Goal: Information Seeking & Learning: Learn about a topic

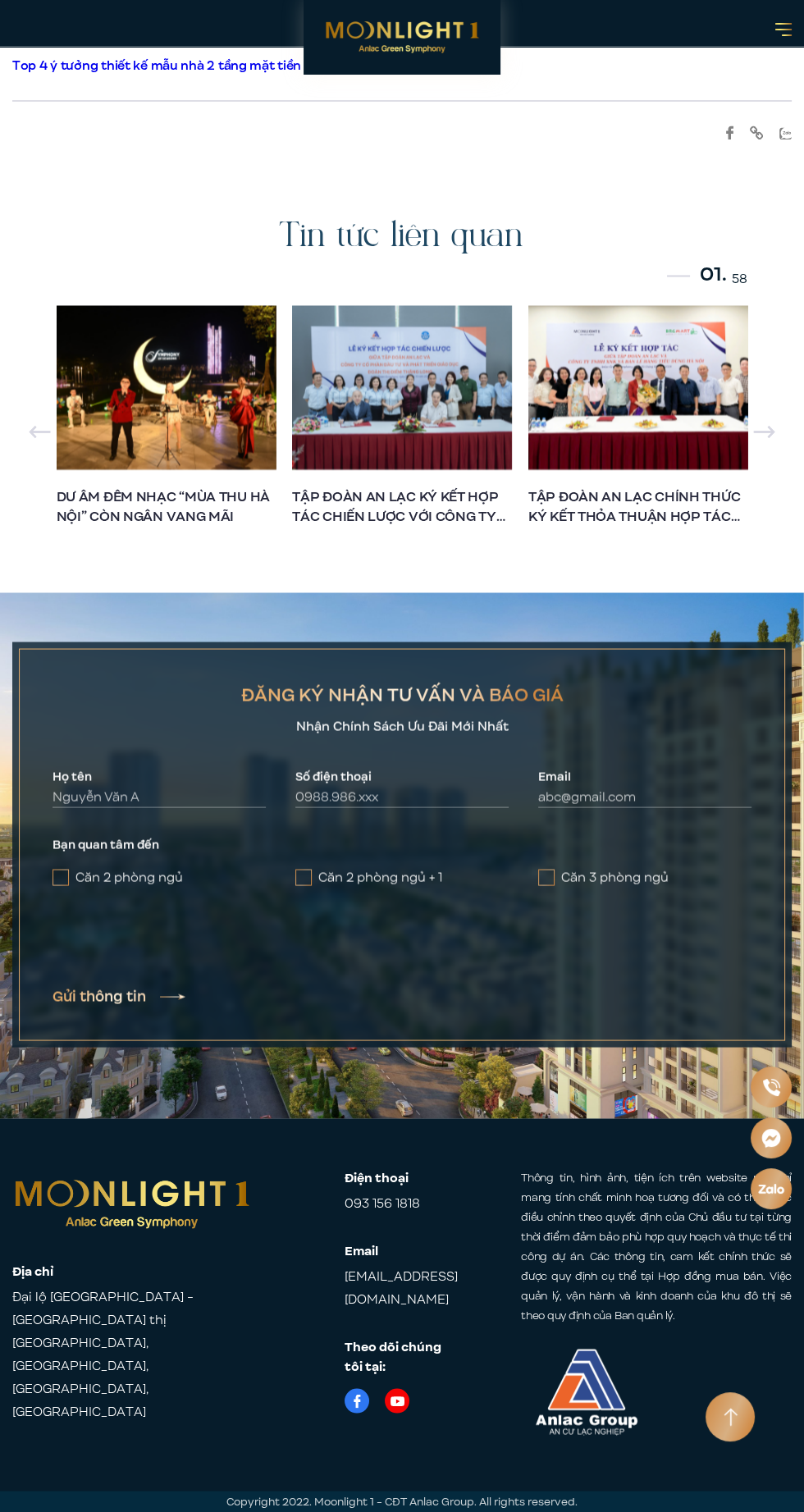
scroll to position [31362, 0]
click at [420, 259] on h2 "Tin tức liên quan" at bounding box center [401, 236] width 246 height 44
click at [500, 259] on h2 "Tin tức liên quan" at bounding box center [401, 236] width 246 height 44
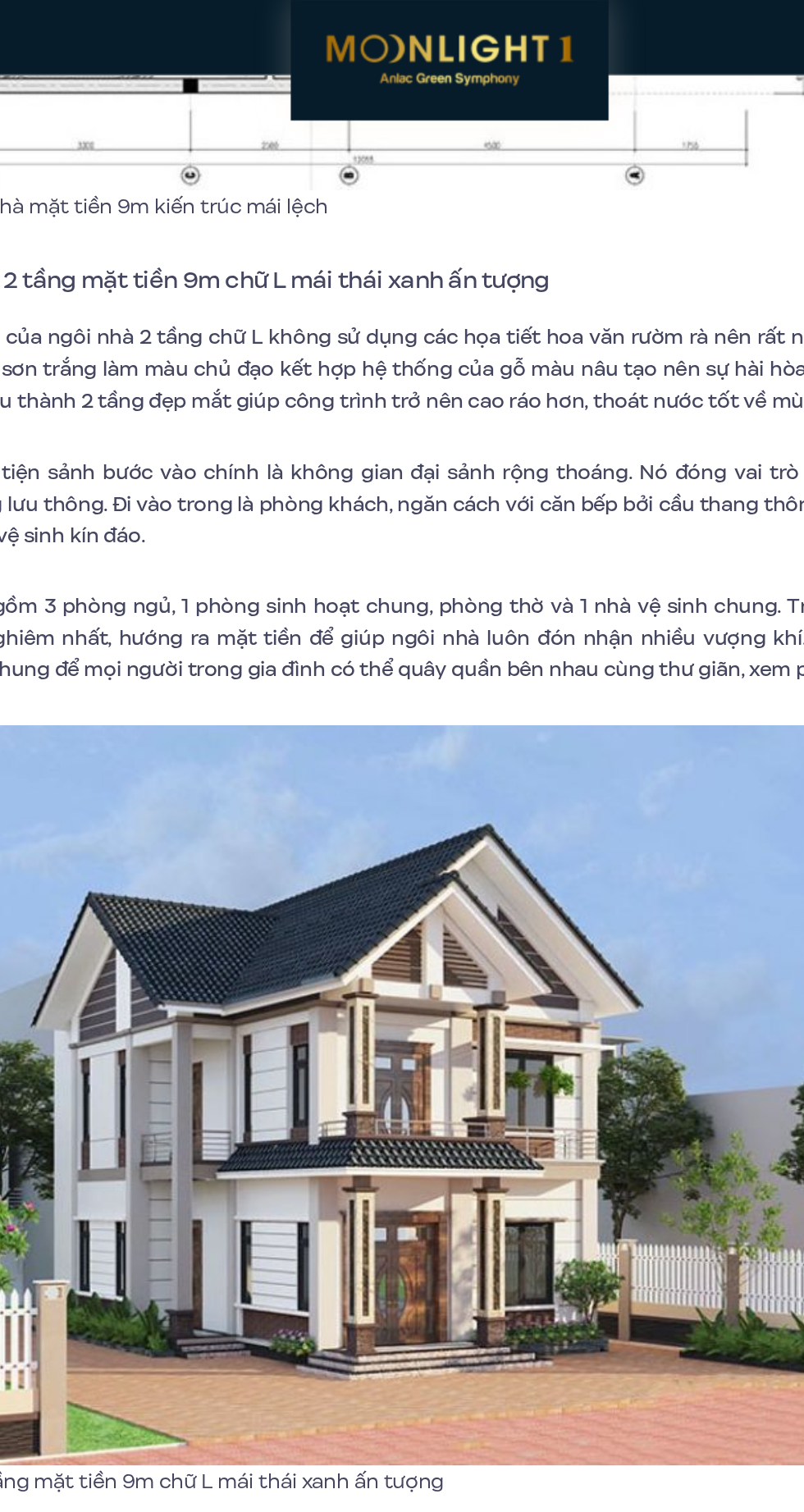
scroll to position [5227, 0]
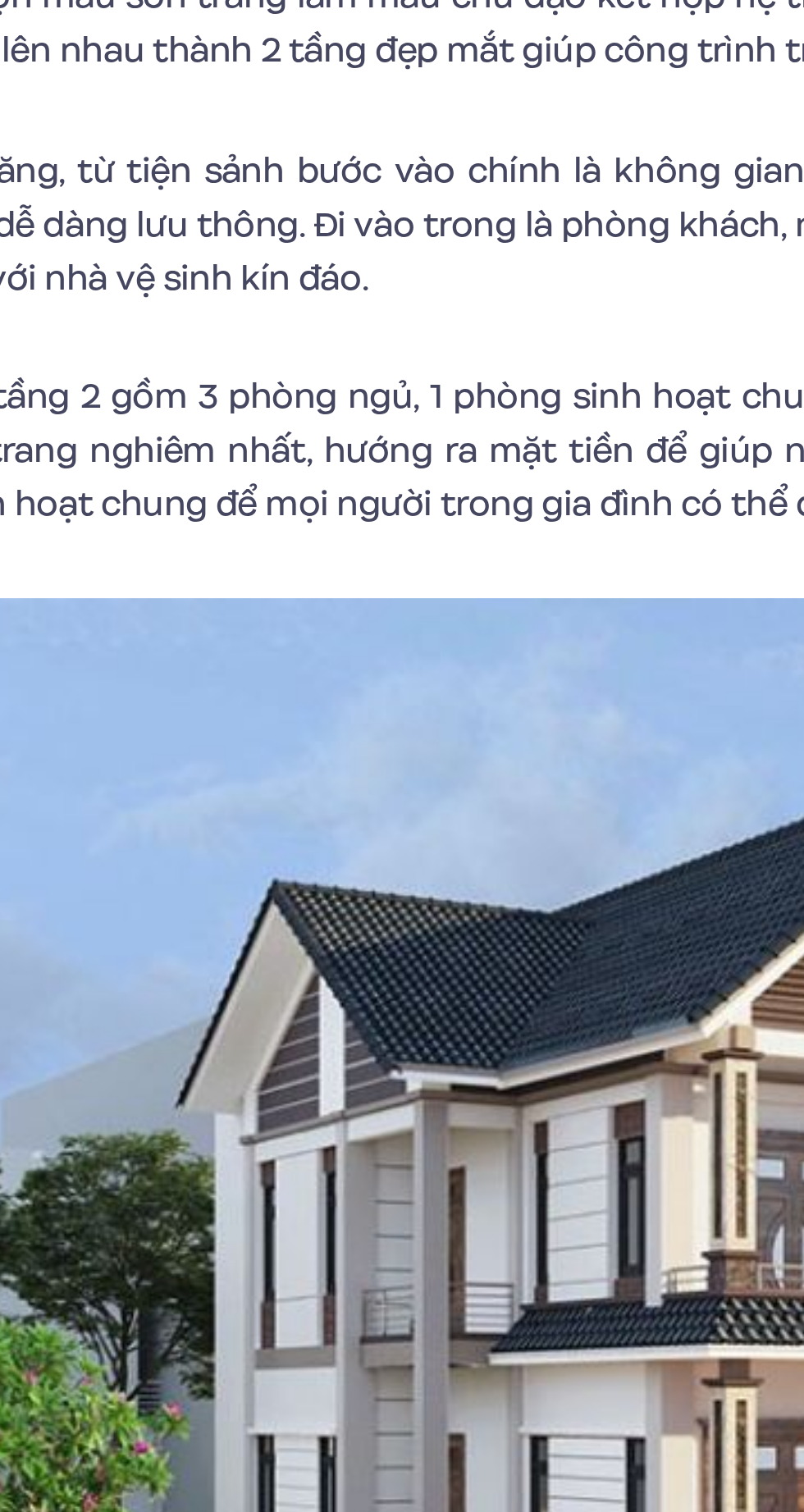
scroll to position [4859, 0]
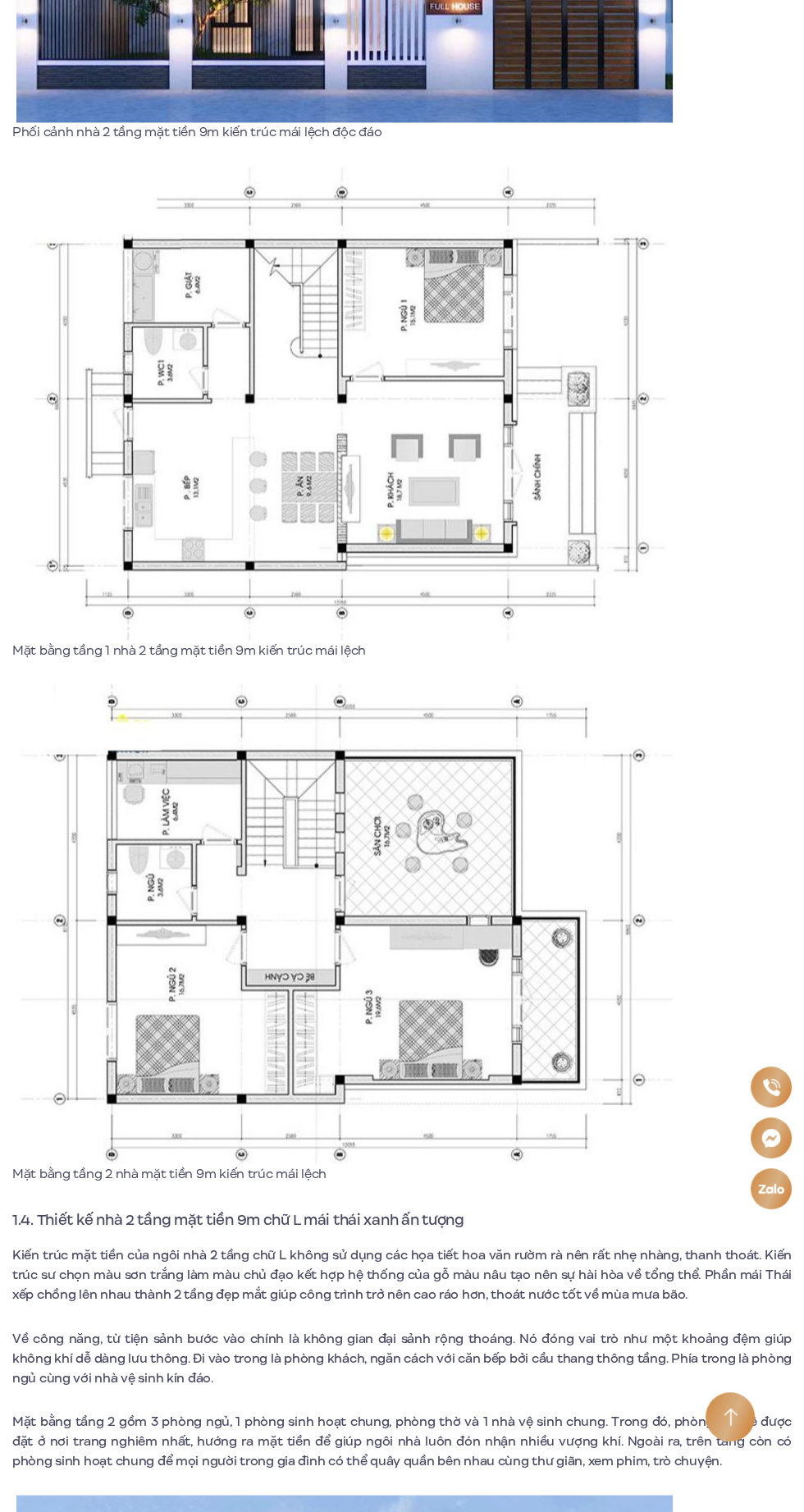
scroll to position [4201, 0]
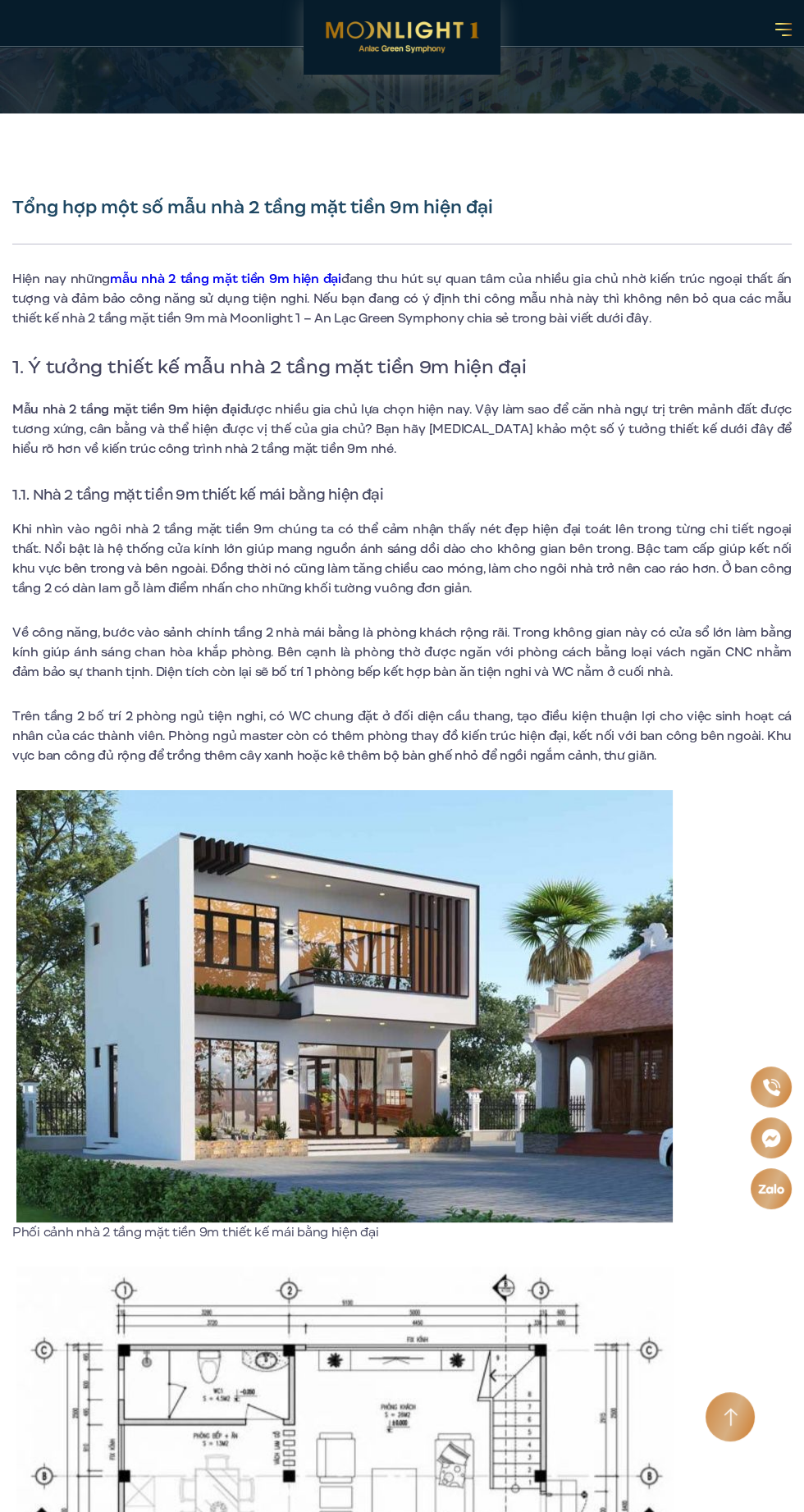
scroll to position [0, 0]
